Goal: Task Accomplishment & Management: Use online tool/utility

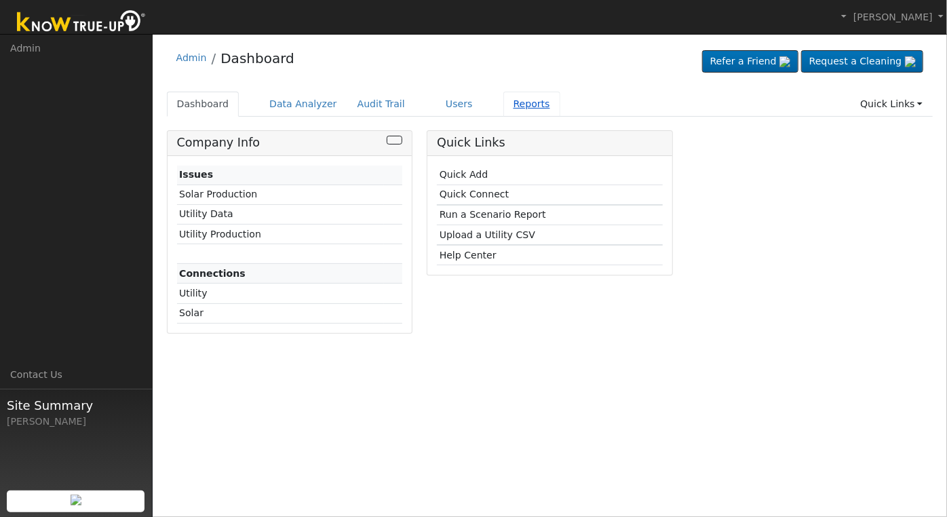
click at [510, 108] on link "Reports" at bounding box center [532, 104] width 57 height 25
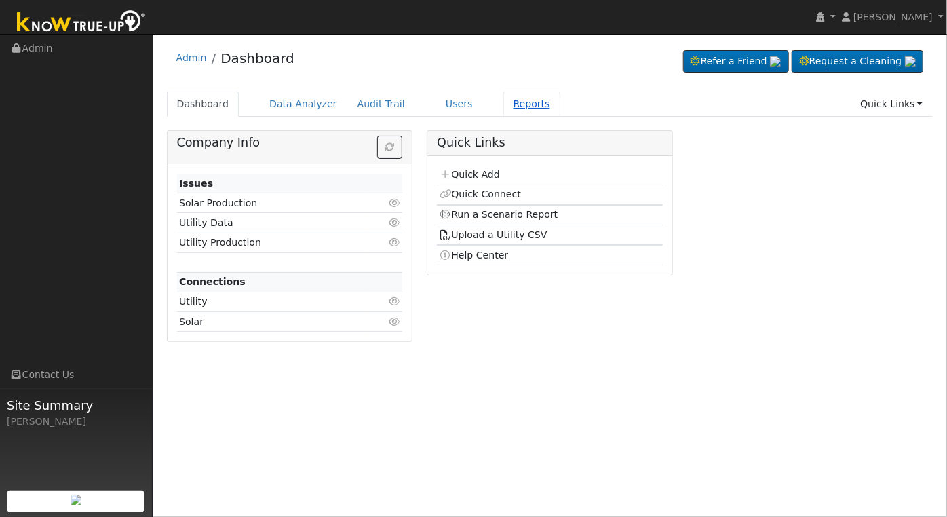
click at [506, 105] on link "Reports" at bounding box center [532, 104] width 57 height 25
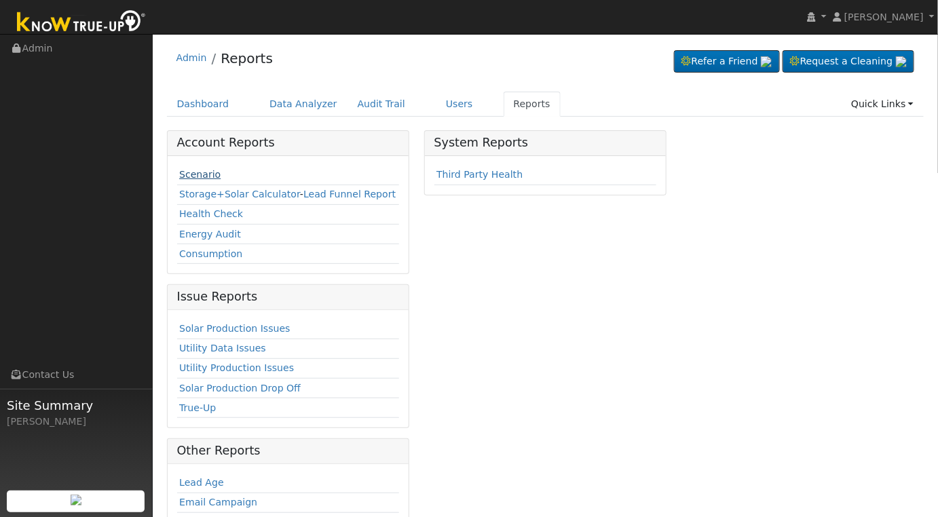
click at [208, 173] on link "Scenario" at bounding box center [199, 174] width 41 height 11
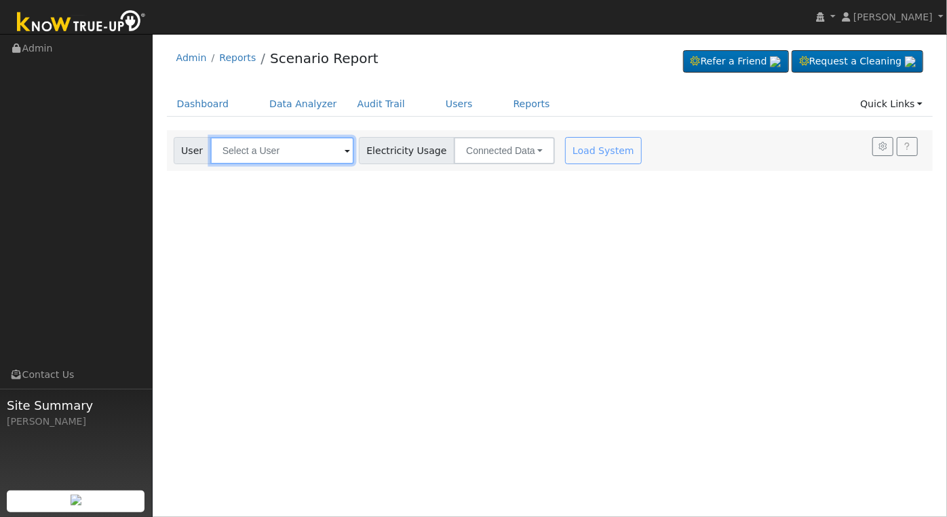
click at [288, 149] on input "text" at bounding box center [282, 150] width 144 height 27
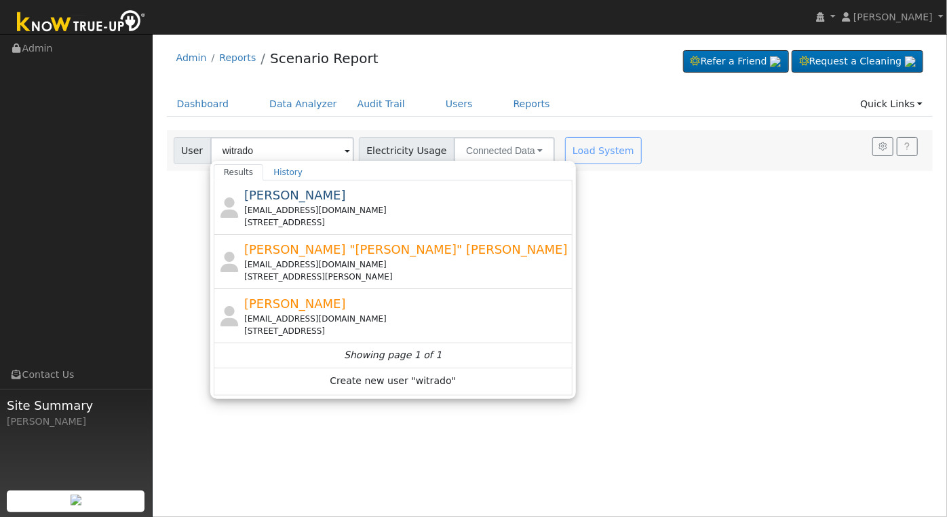
click at [300, 257] on div "[PERSON_NAME] "[PERSON_NAME]" [PERSON_NAME] [EMAIL_ADDRESS][DOMAIN_NAME] [STREE…" at bounding box center [407, 261] width 326 height 43
type input "[PERSON_NAME] "[PERSON_NAME]" [PERSON_NAME]"
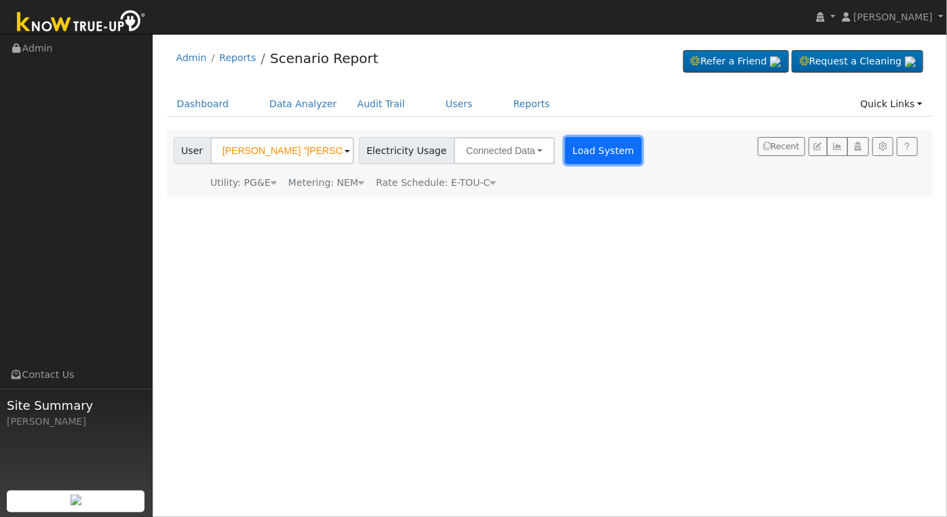
click at [569, 155] on button "Load System" at bounding box center [603, 150] width 77 height 27
